Goal: Task Accomplishment & Management: Manage account settings

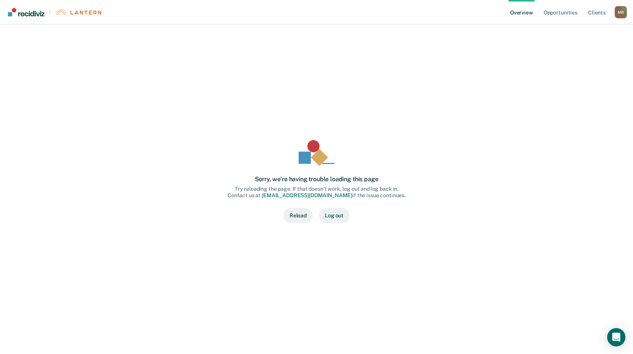
click at [300, 213] on button "Reload" at bounding box center [297, 215] width 29 height 15
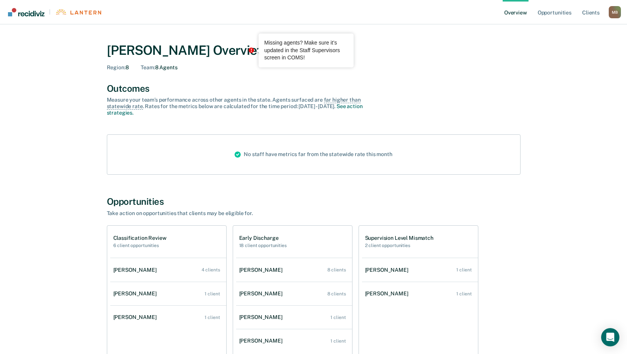
click at [250, 52] on icon "Tooltip anchor" at bounding box center [251, 50] width 5 height 5
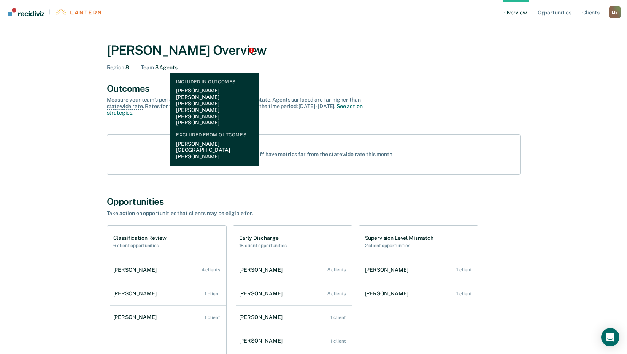
click at [164, 67] on div "Team : 8 Agents" at bounding box center [159, 67] width 37 height 6
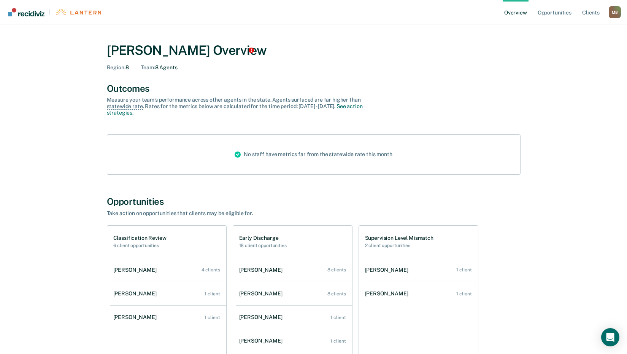
click at [616, 13] on div "M B" at bounding box center [615, 12] width 12 height 12
click at [580, 57] on link "Log Out" at bounding box center [584, 59] width 49 height 6
